Goal: Task Accomplishment & Management: Manage account settings

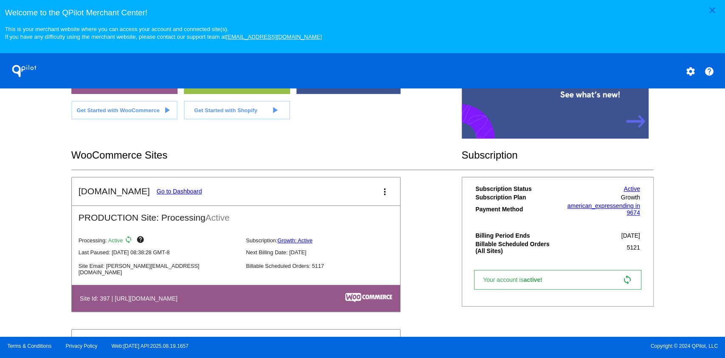
scroll to position [226, 0]
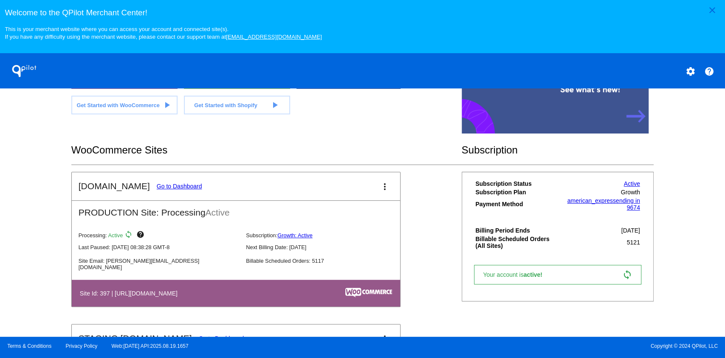
click at [177, 186] on link "Go to Dashboard" at bounding box center [179, 186] width 45 height 7
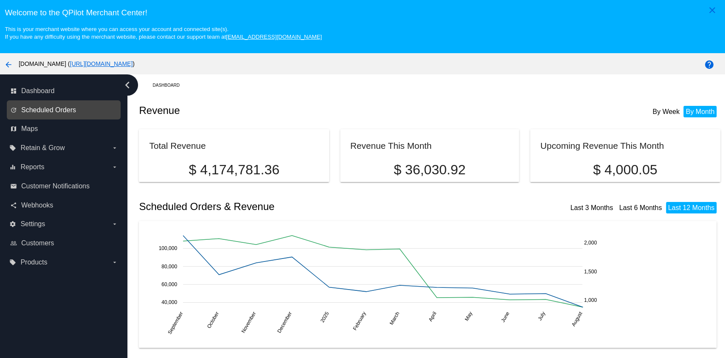
click at [61, 109] on span "Scheduled Orders" at bounding box center [48, 110] width 55 height 8
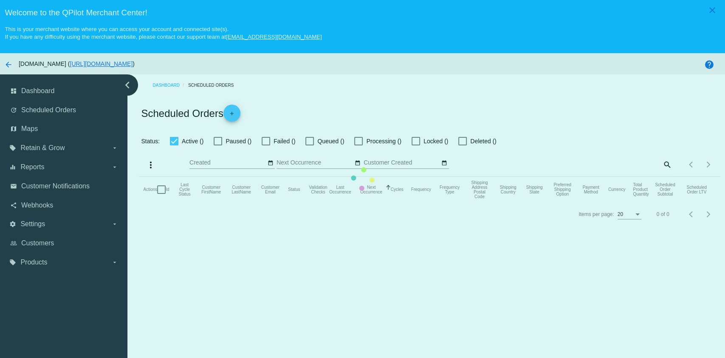
checkbox input "true"
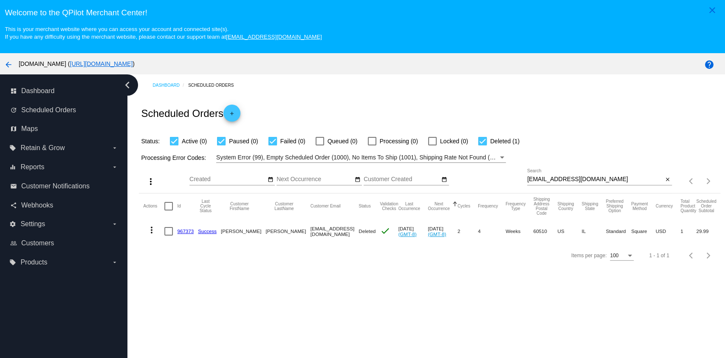
click at [578, 180] on input "[EMAIL_ADDRESS][DOMAIN_NAME]" at bounding box center [595, 179] width 136 height 7
click at [579, 183] on input "[EMAIL_ADDRESS][DOMAIN_NAME]" at bounding box center [595, 179] width 136 height 7
drag, startPoint x: 579, startPoint y: 183, endPoint x: 584, endPoint y: 178, distance: 7.5
click at [580, 182] on input "[EMAIL_ADDRESS][DOMAIN_NAME]" at bounding box center [595, 179] width 136 height 7
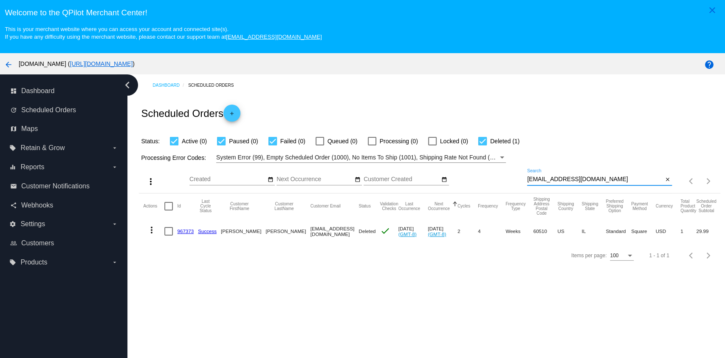
click at [584, 178] on input "[EMAIL_ADDRESS][DOMAIN_NAME]" at bounding box center [595, 179] width 136 height 7
paste input "tom4883"
type input "[EMAIL_ADDRESS][DOMAIN_NAME]"
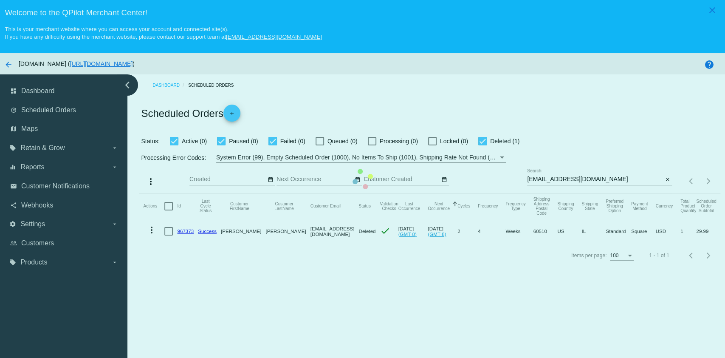
click at [584, 193] on mat-table "Actions Id Last Cycle Status Customer FirstName Customer LastName Customer Emai…" at bounding box center [429, 218] width 581 height 50
